Goal: Information Seeking & Learning: Learn about a topic

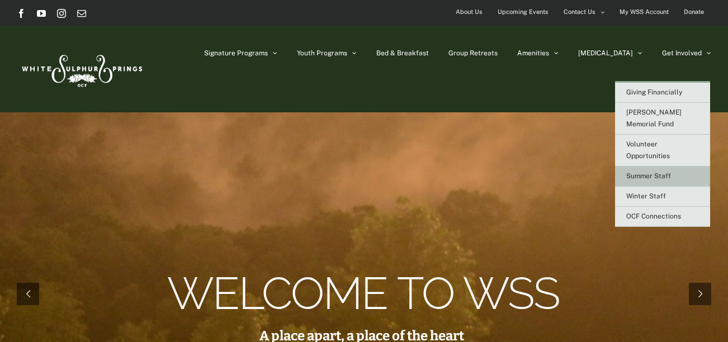
click at [649, 167] on link "Summer Staff" at bounding box center [662, 177] width 95 height 20
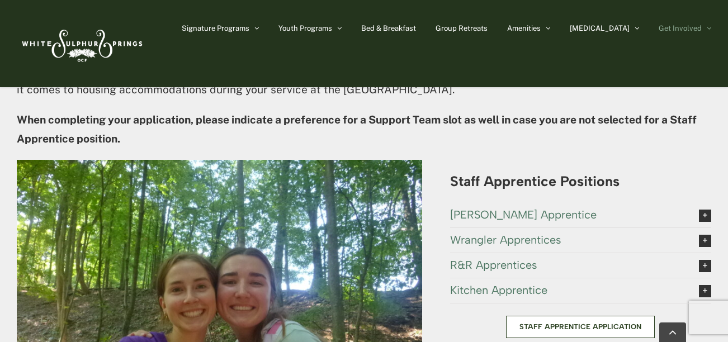
scroll to position [2100, 0]
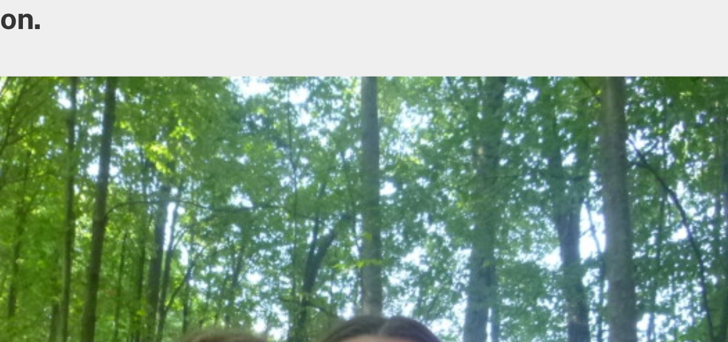
click at [157, 217] on img at bounding box center [219, 310] width 405 height 304
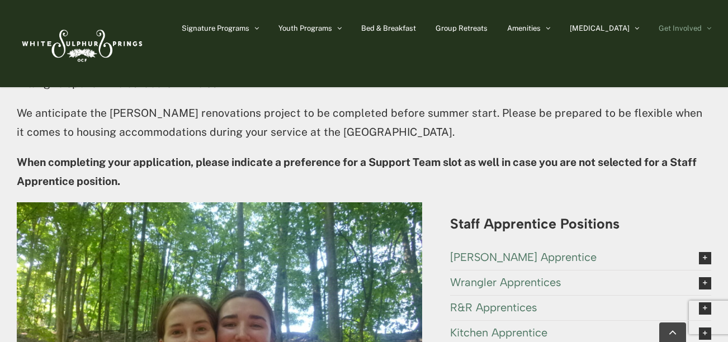
scroll to position [2066, 0]
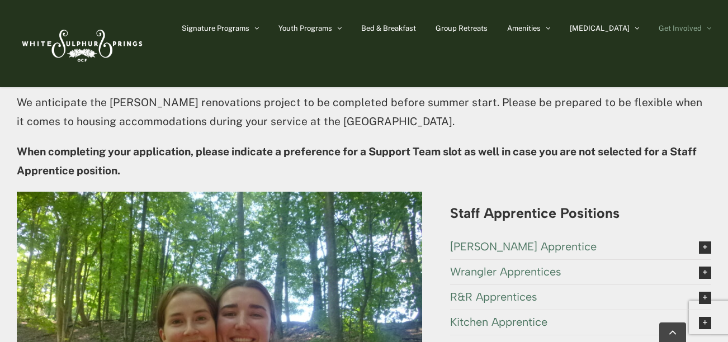
click at [228, 192] on img at bounding box center [219, 344] width 405 height 304
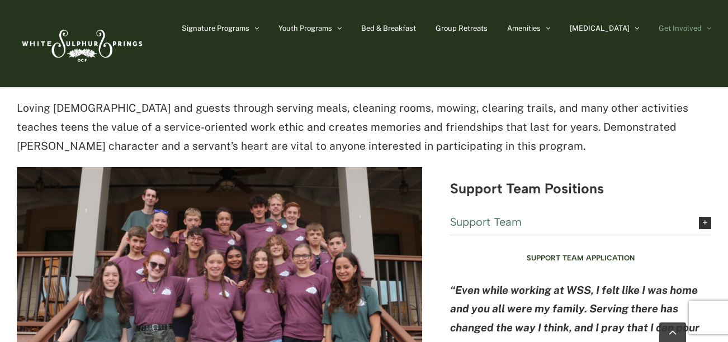
scroll to position [2738, 0]
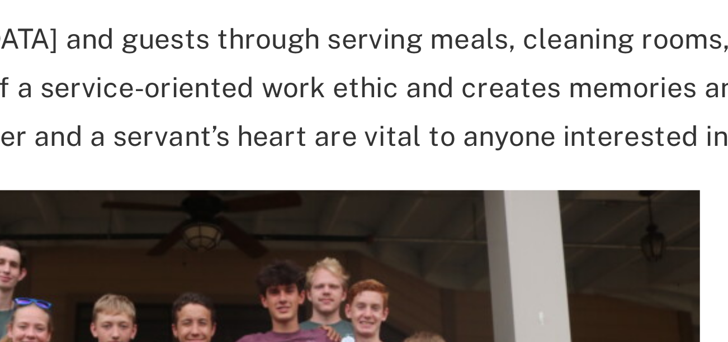
click at [222, 182] on img at bounding box center [219, 303] width 405 height 270
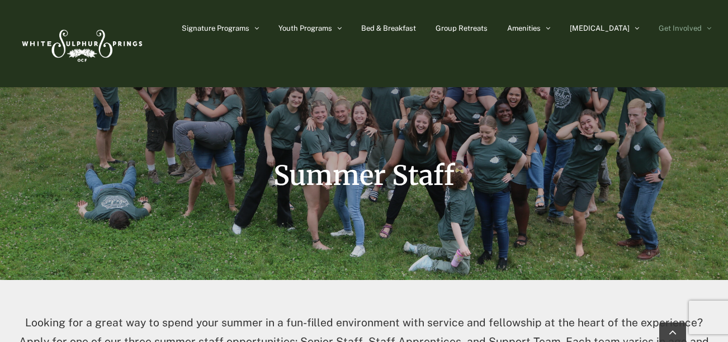
scroll to position [0, 0]
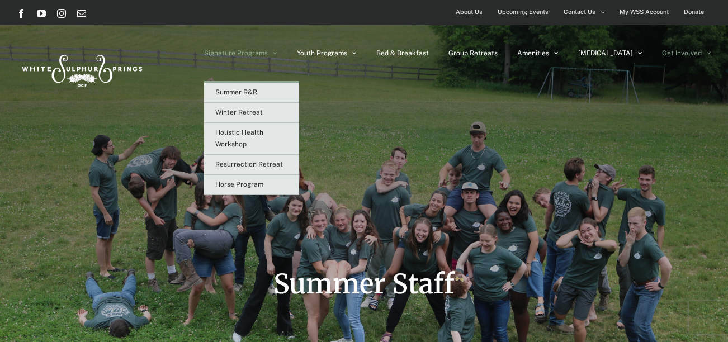
click at [268, 56] on span "Signature Programs" at bounding box center [236, 53] width 64 height 7
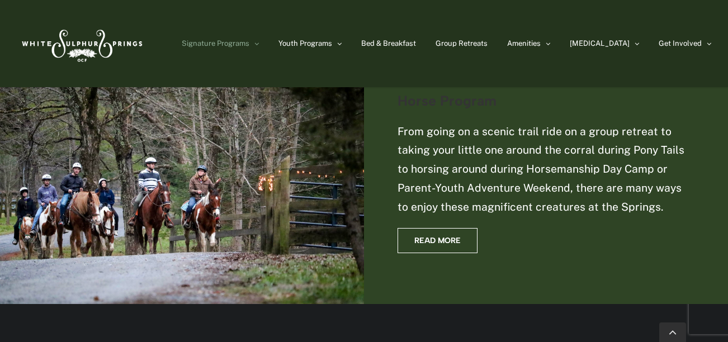
scroll to position [1836, 0]
click at [452, 235] on span "Read More" at bounding box center [437, 240] width 46 height 10
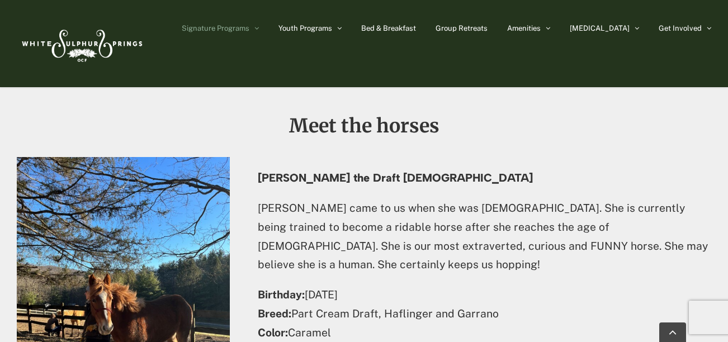
scroll to position [1806, 0]
click at [296, 171] on div "Freya the Draft 3 year old Freya came to us when she was 8 months old. She is c…" at bounding box center [484, 266] width 453 height 190
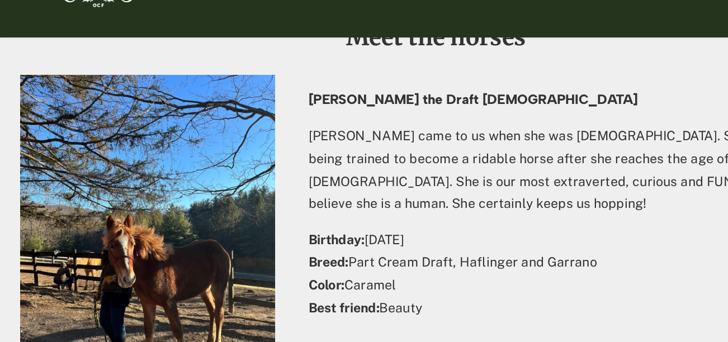
scroll to position [1844, 0]
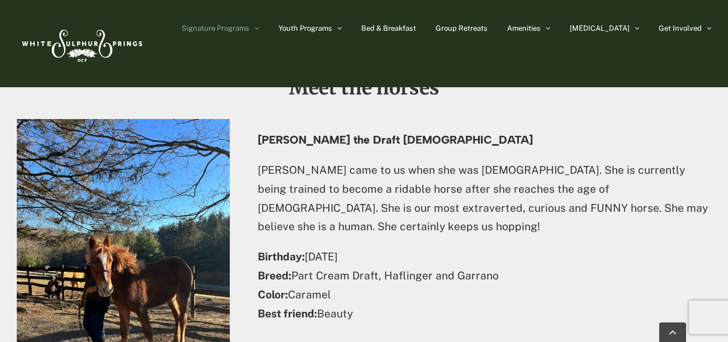
click at [282, 255] on div "Freya the Draft 3 year old Freya came to us when she was 8 months old. She is c…" at bounding box center [484, 234] width 453 height 201
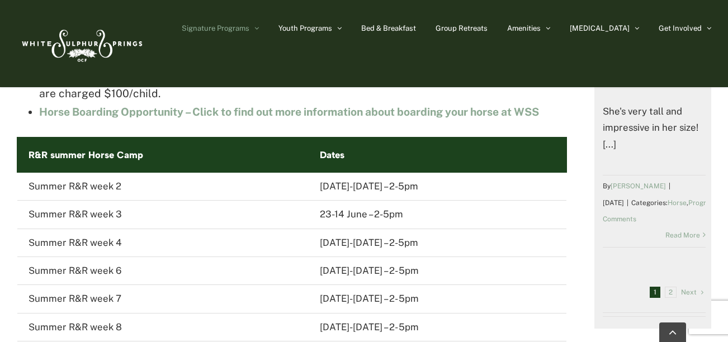
scroll to position [0, 0]
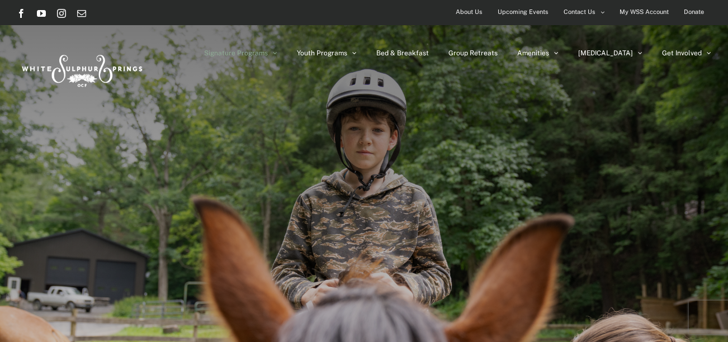
click at [472, 12] on span "About Us" at bounding box center [469, 12] width 27 height 16
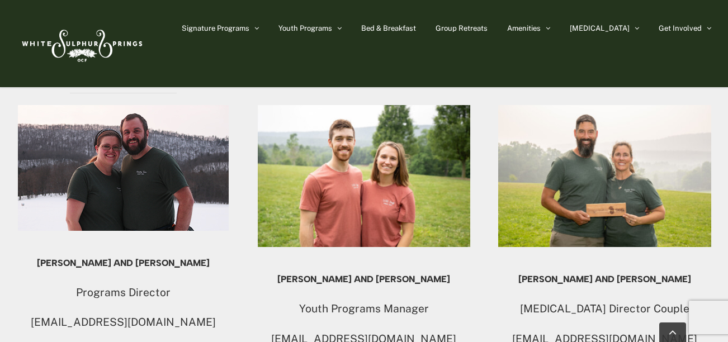
scroll to position [937, 0]
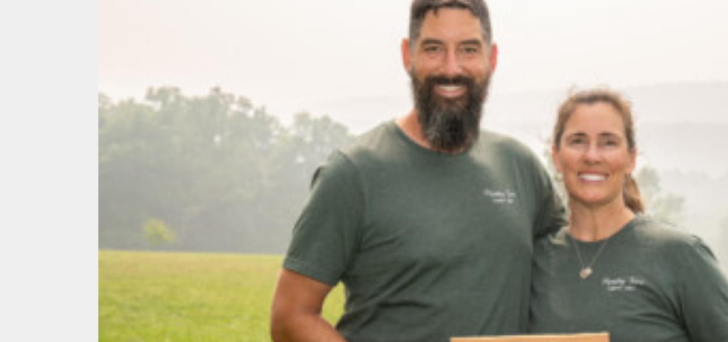
click at [603, 169] on img at bounding box center [604, 176] width 213 height 142
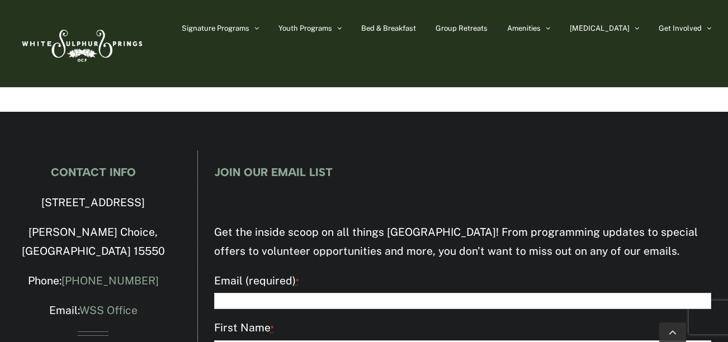
scroll to position [2685, 0]
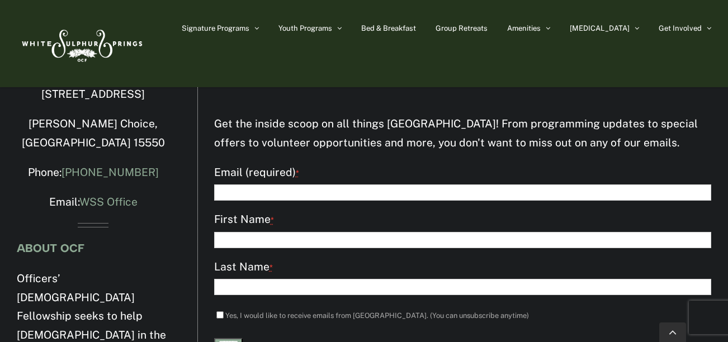
click at [131, 36] on img at bounding box center [81, 43] width 129 height 53
